Goal: Information Seeking & Learning: Find specific page/section

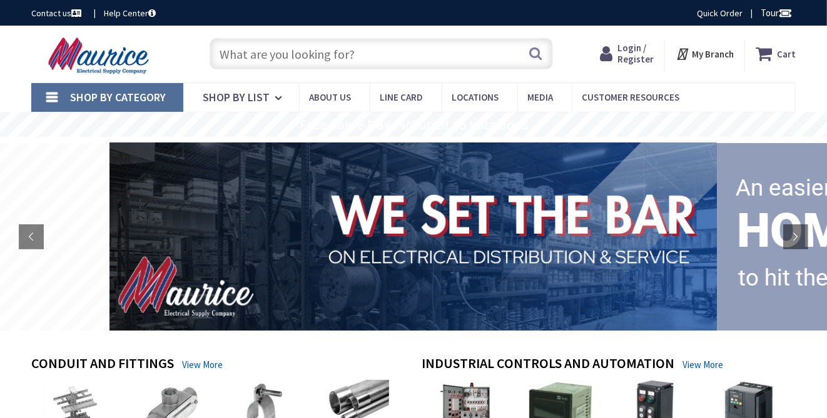
click at [249, 64] on input "text" at bounding box center [380, 53] width 343 height 31
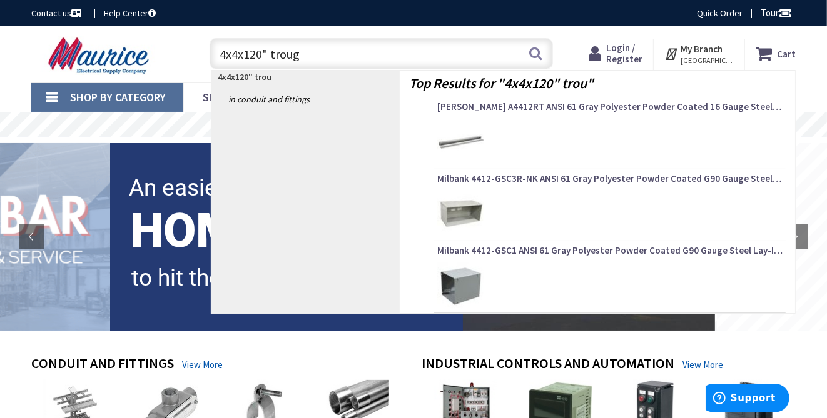
type input "4x4x120" trough"
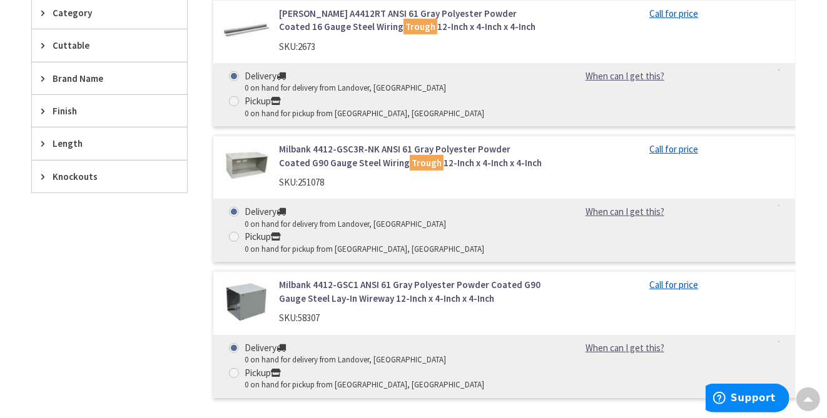
scroll to position [374, 0]
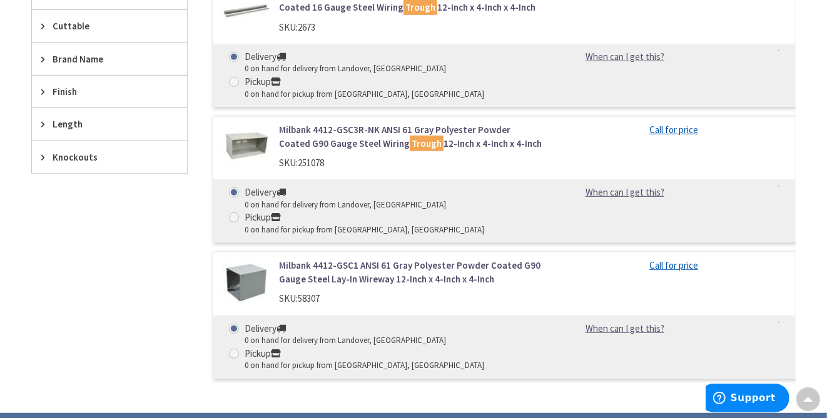
click at [56, 121] on span "Length" at bounding box center [104, 124] width 102 height 13
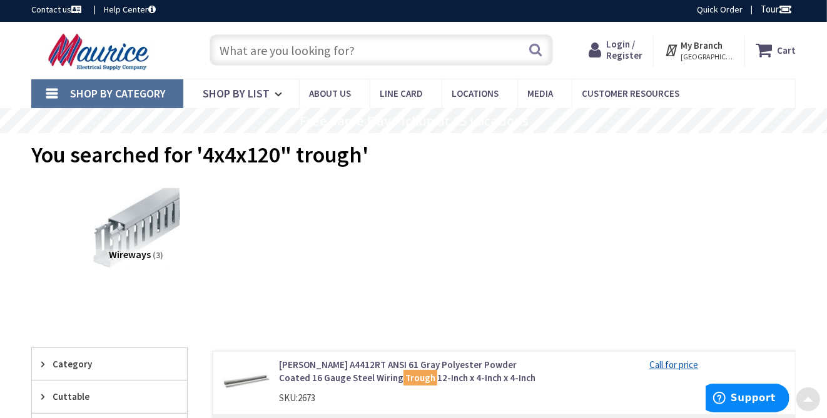
scroll to position [0, 0]
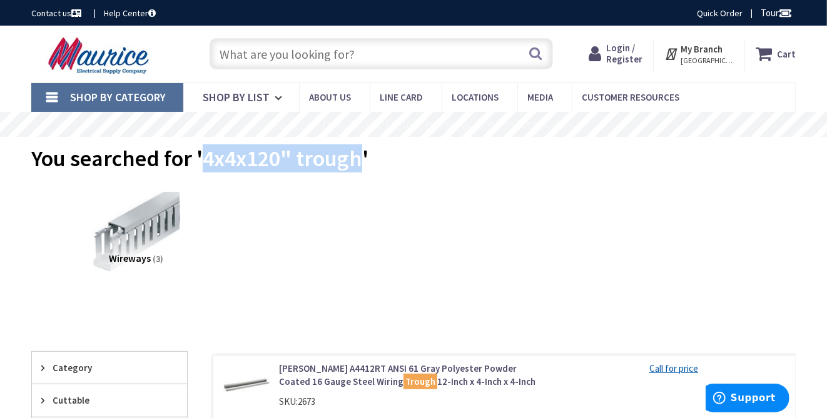
drag, startPoint x: 361, startPoint y: 162, endPoint x: 204, endPoint y: 166, distance: 157.0
click at [204, 166] on span "You searched for '4x4x120" trough'" at bounding box center [199, 158] width 337 height 28
drag, startPoint x: 204, startPoint y: 166, endPoint x: 231, endPoint y: 160, distance: 26.9
copy span "4x4x120" trough"
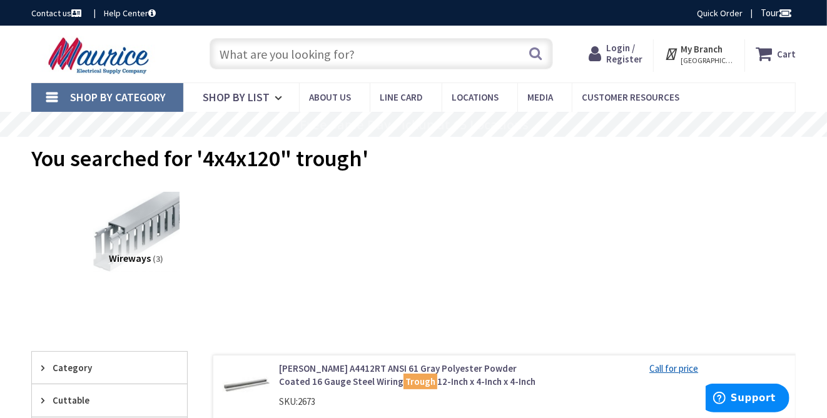
click at [254, 56] on input "text" at bounding box center [380, 53] width 343 height 31
paste input "4x4x120" trough"
click at [224, 53] on input "4x4x120" trough" at bounding box center [380, 53] width 343 height 31
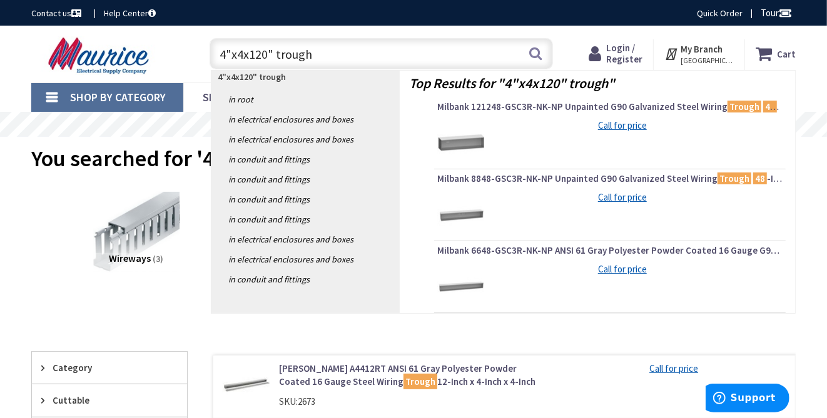
click at [243, 54] on input "4"x4x120" trough" at bounding box center [380, 53] width 343 height 31
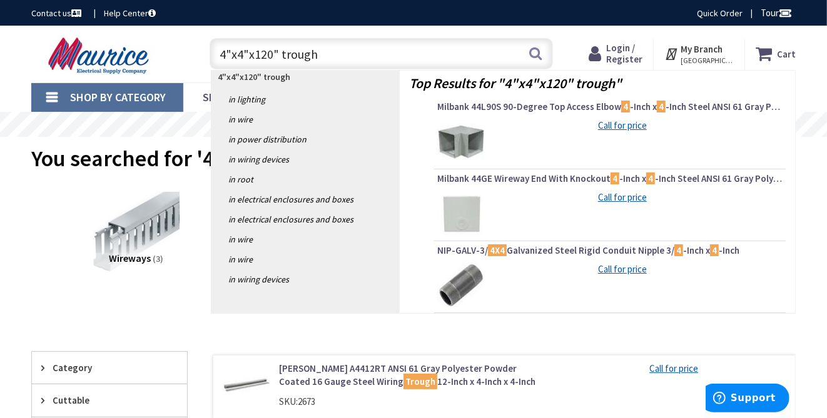
click at [269, 55] on input "4"x4"x120" trough" at bounding box center [380, 53] width 343 height 31
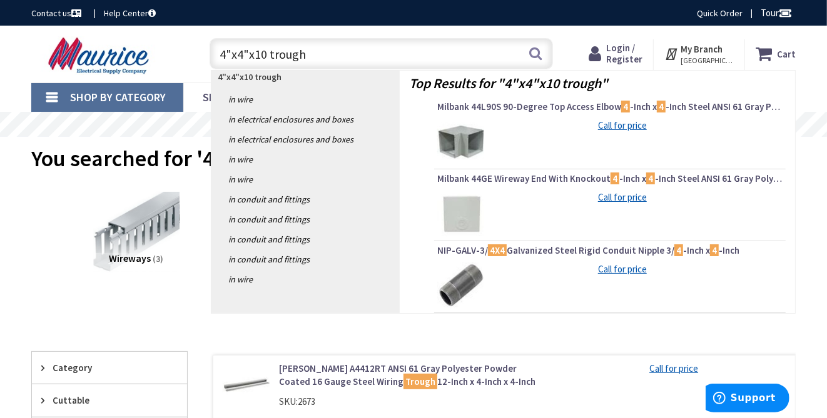
type input "4"x4"x10' trough"
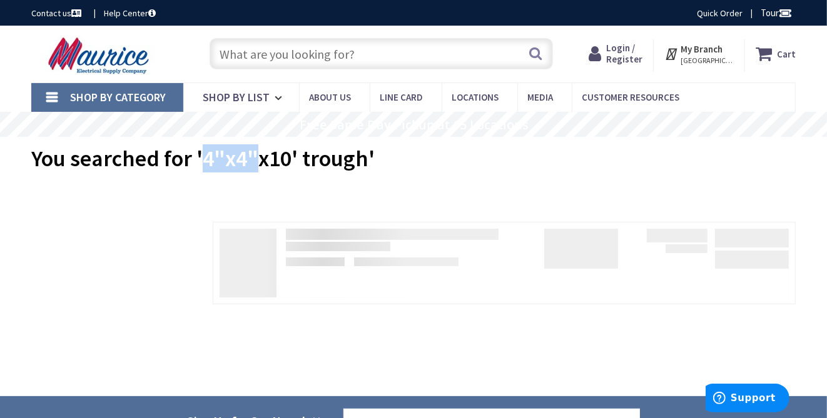
drag, startPoint x: 254, startPoint y: 156, endPoint x: 199, endPoint y: 159, distance: 55.1
click at [199, 159] on span "You searched for '4"x4"x10' trough'" at bounding box center [202, 158] width 343 height 28
drag, startPoint x: 199, startPoint y: 159, endPoint x: 216, endPoint y: 156, distance: 17.9
copy span "4"x4""
click at [259, 54] on input "text" at bounding box center [380, 53] width 343 height 31
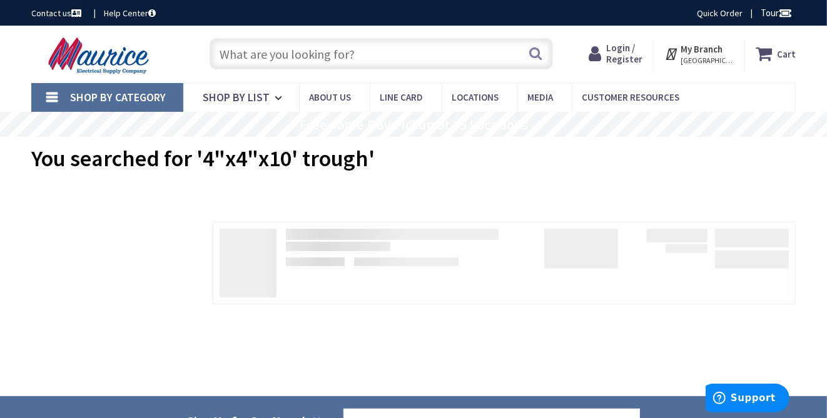
paste input "4"x4""
click at [291, 61] on input "4"x4"" at bounding box center [380, 53] width 343 height 31
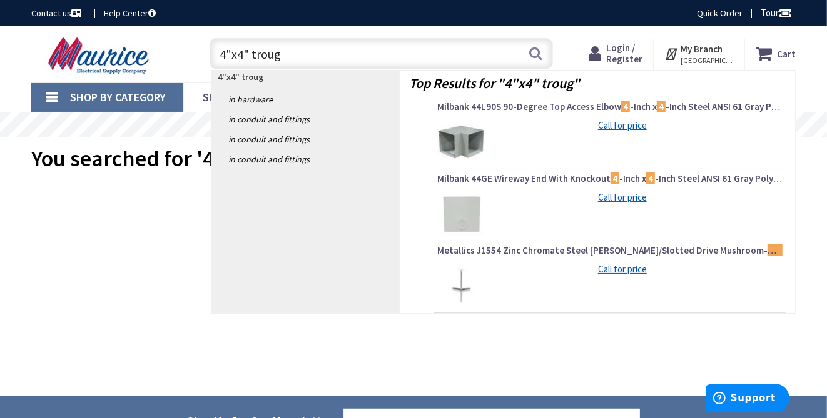
type input "4"x4" trough"
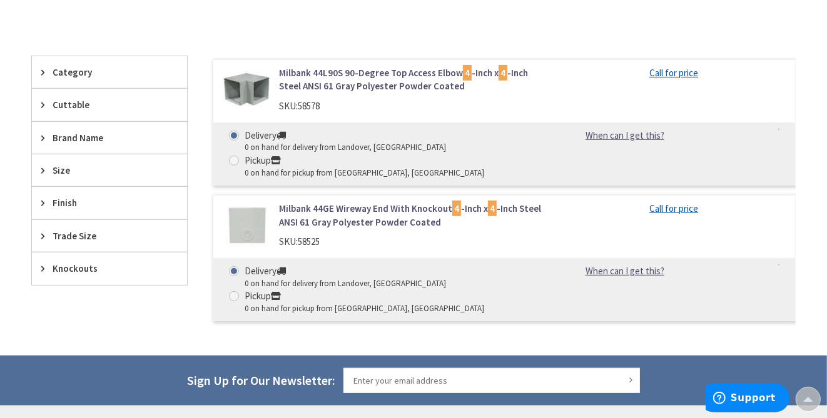
scroll to position [153, 0]
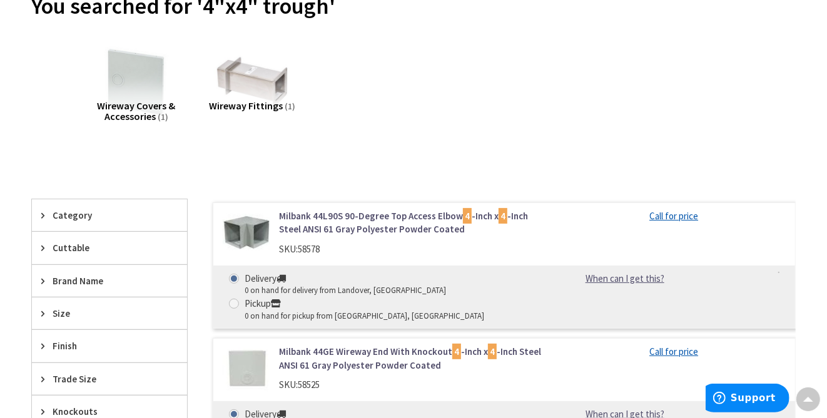
click at [239, 101] on span "Wireway Fittings" at bounding box center [246, 105] width 74 height 13
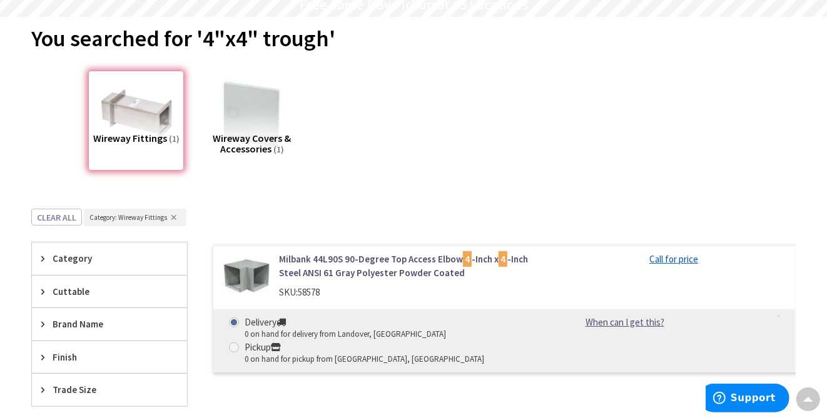
scroll to position [114, 0]
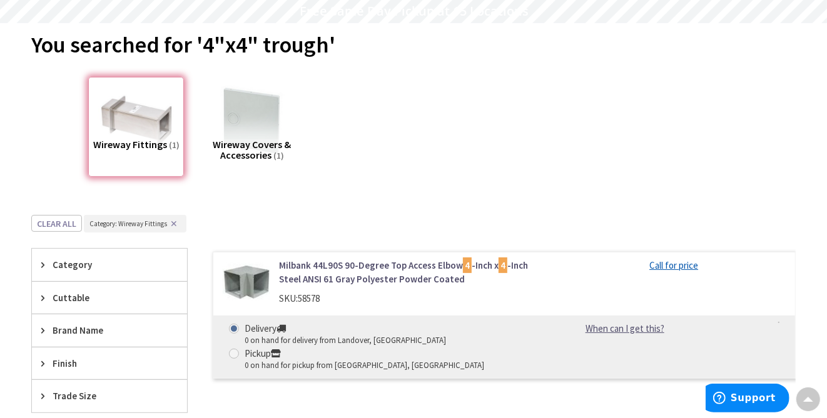
click at [248, 147] on span "Wireway Covers & Accessories" at bounding box center [252, 150] width 78 height 24
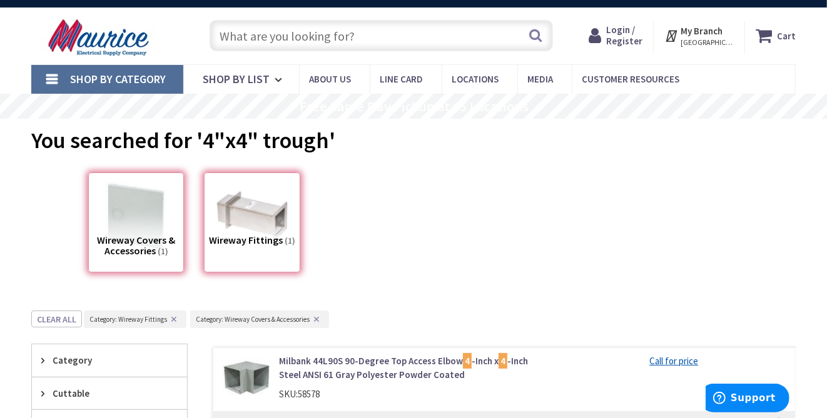
scroll to position [0, 0]
